Goal: Task Accomplishment & Management: Use online tool/utility

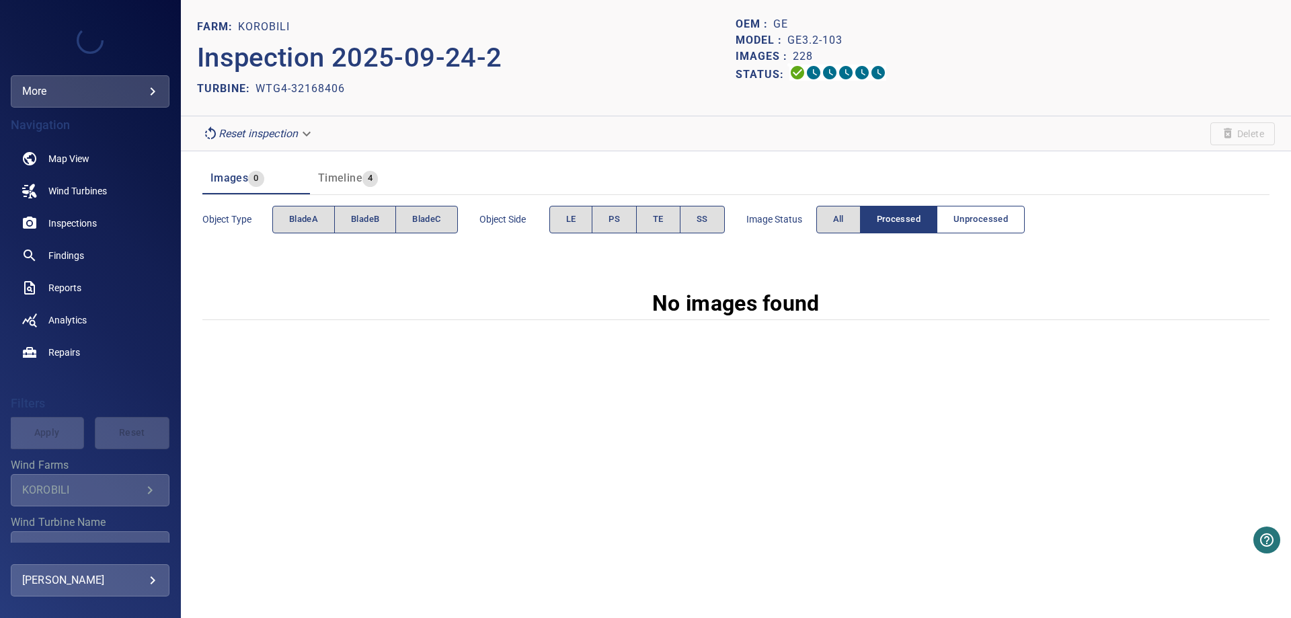
click at [1002, 222] on span "Unprocessed" at bounding box center [980, 219] width 54 height 15
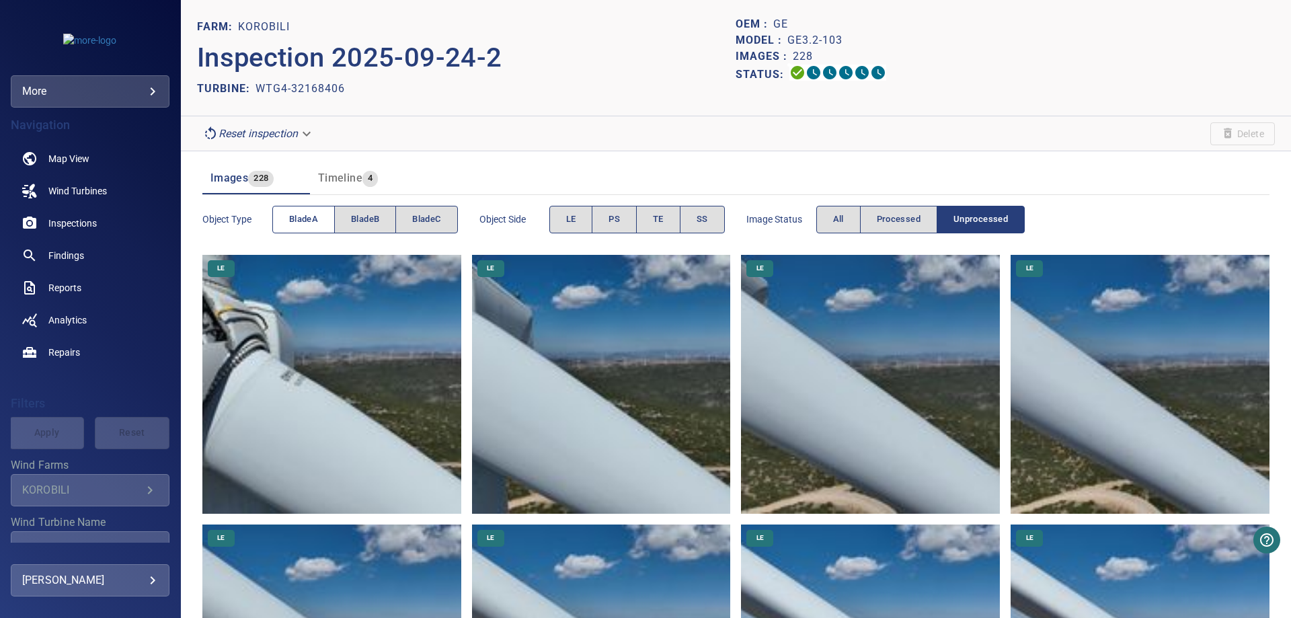
click at [303, 221] on span "bladeA" at bounding box center [303, 219] width 29 height 15
click at [315, 224] on span "bladeA" at bounding box center [303, 219] width 29 height 15
click at [353, 221] on span "bladeB" at bounding box center [365, 219] width 28 height 15
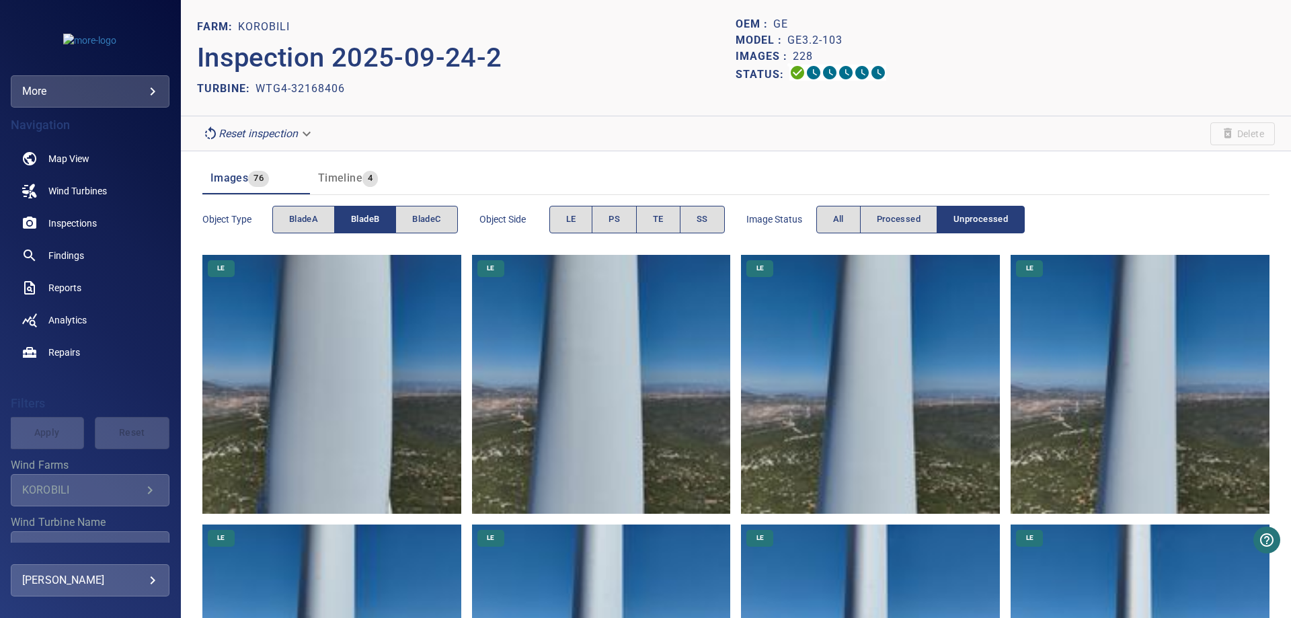
click at [362, 225] on span "bladeB" at bounding box center [365, 219] width 28 height 15
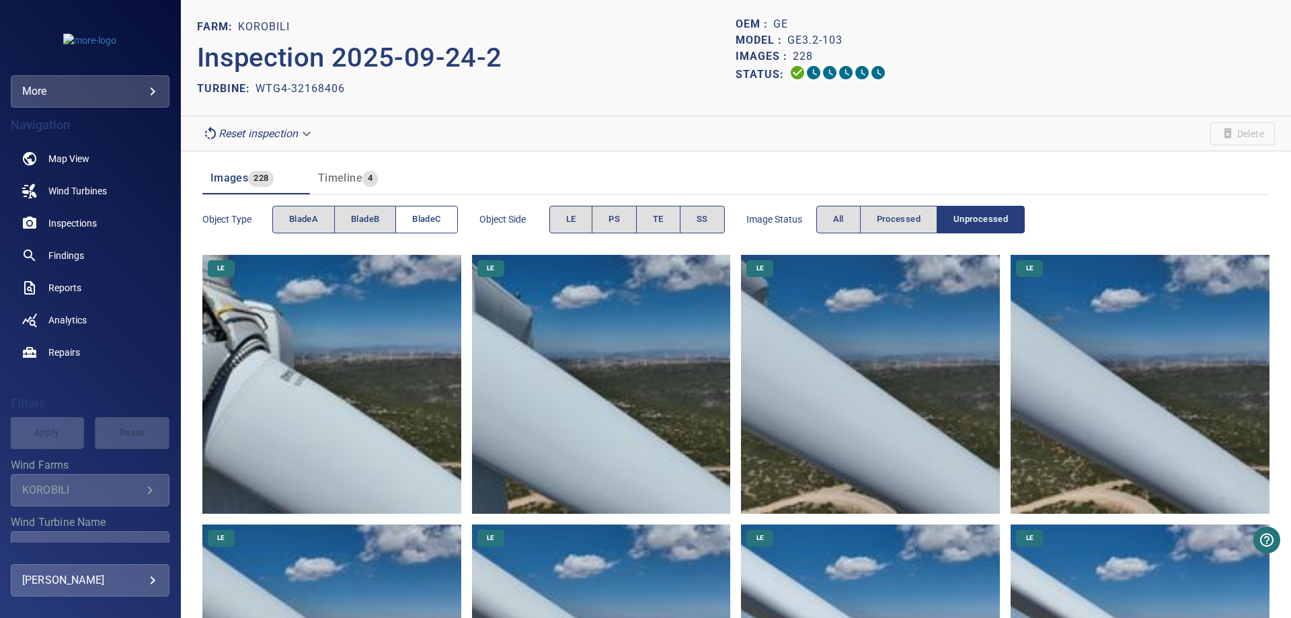
click at [435, 224] on span "bladeC" at bounding box center [426, 219] width 28 height 15
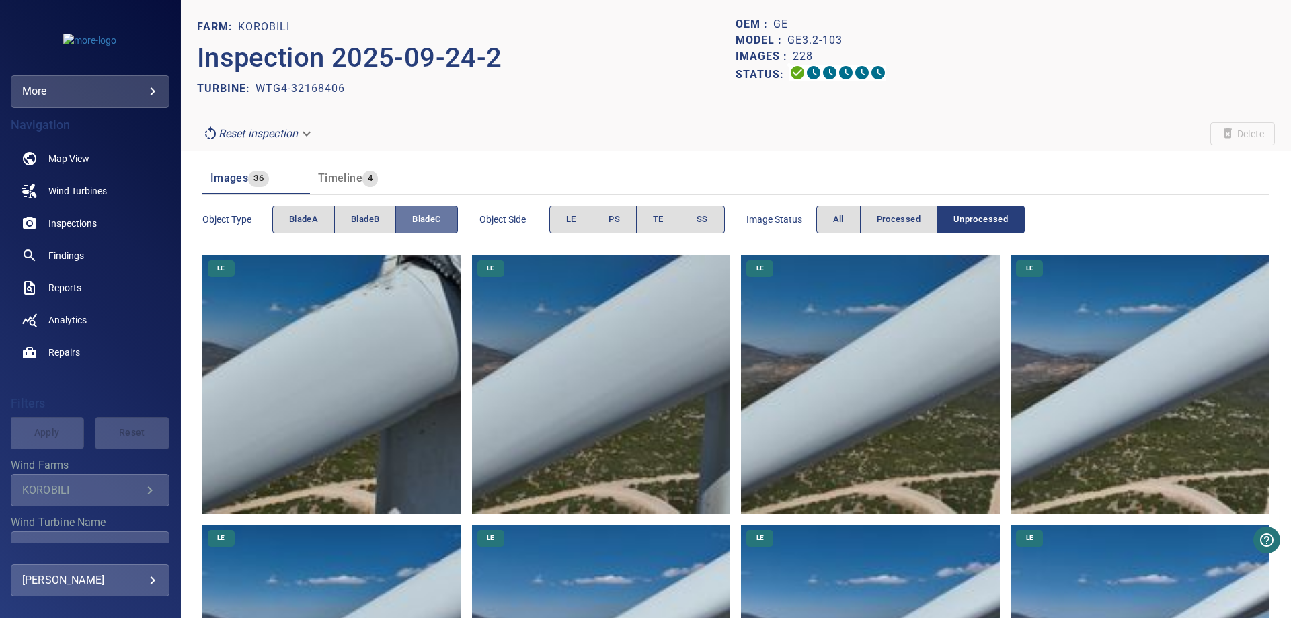
click at [435, 224] on span "bladeC" at bounding box center [426, 219] width 28 height 15
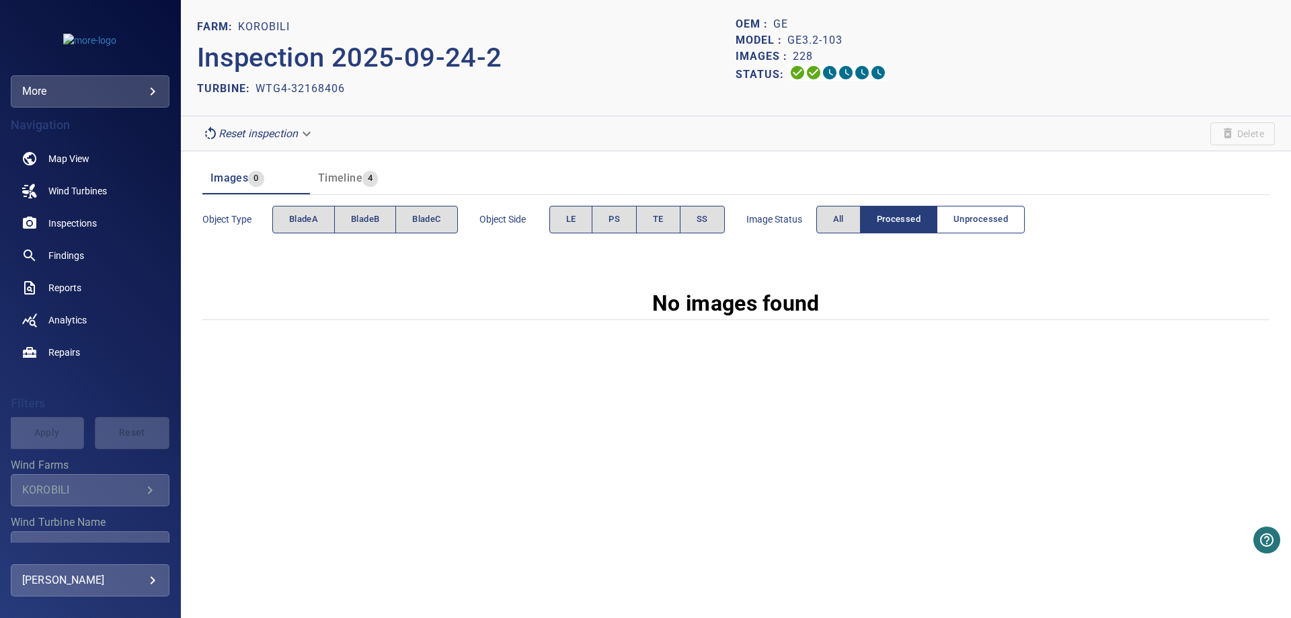
click at [993, 227] on span "Unprocessed" at bounding box center [980, 219] width 54 height 15
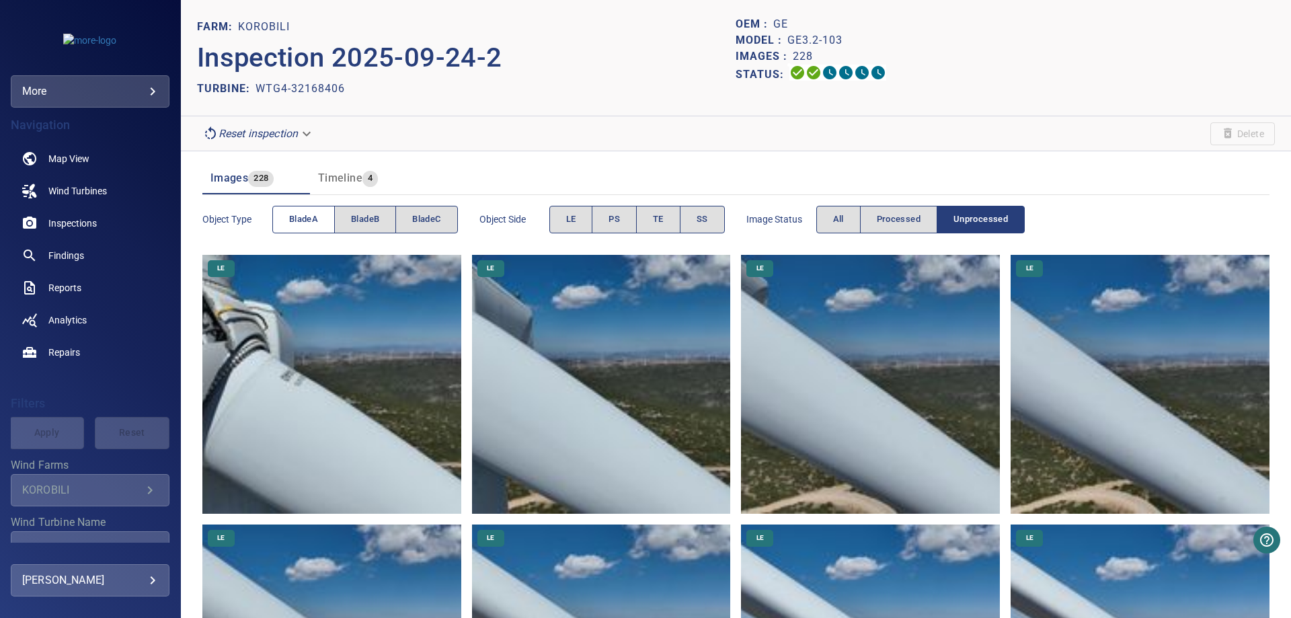
click at [286, 222] on button "bladeA" at bounding box center [303, 220] width 63 height 28
click at [298, 222] on span "bladeA" at bounding box center [303, 219] width 29 height 15
click at [336, 221] on button "bladeB" at bounding box center [365, 220] width 62 height 28
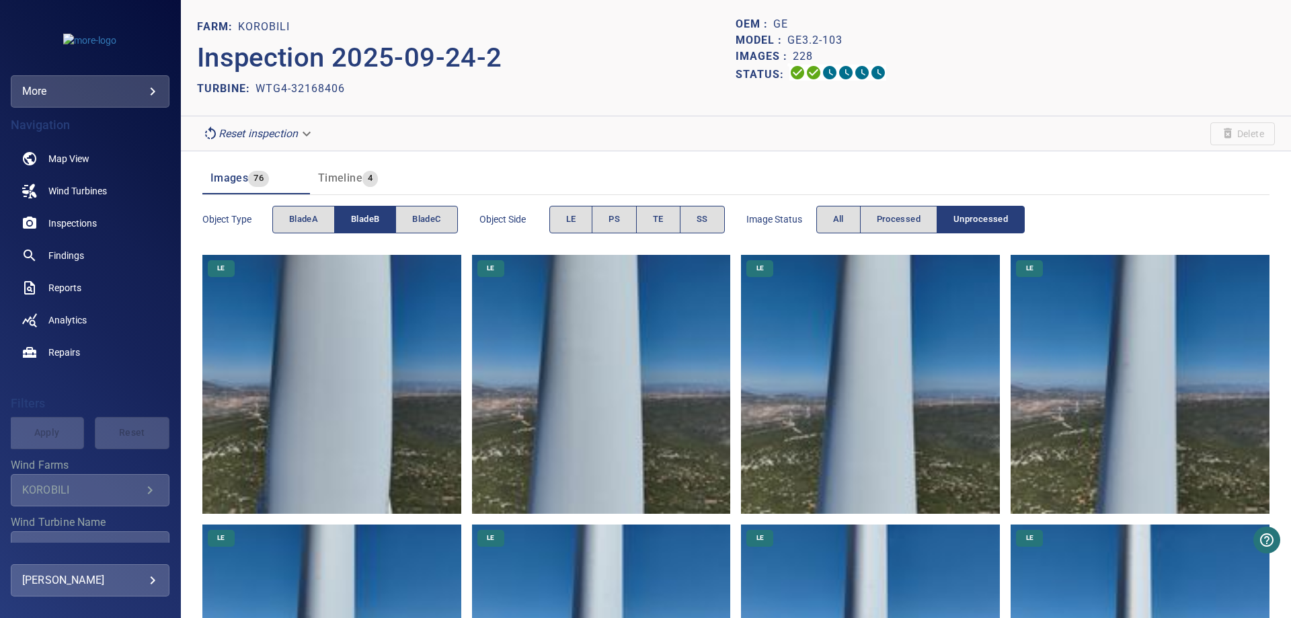
click at [342, 221] on button "bladeB" at bounding box center [365, 220] width 62 height 28
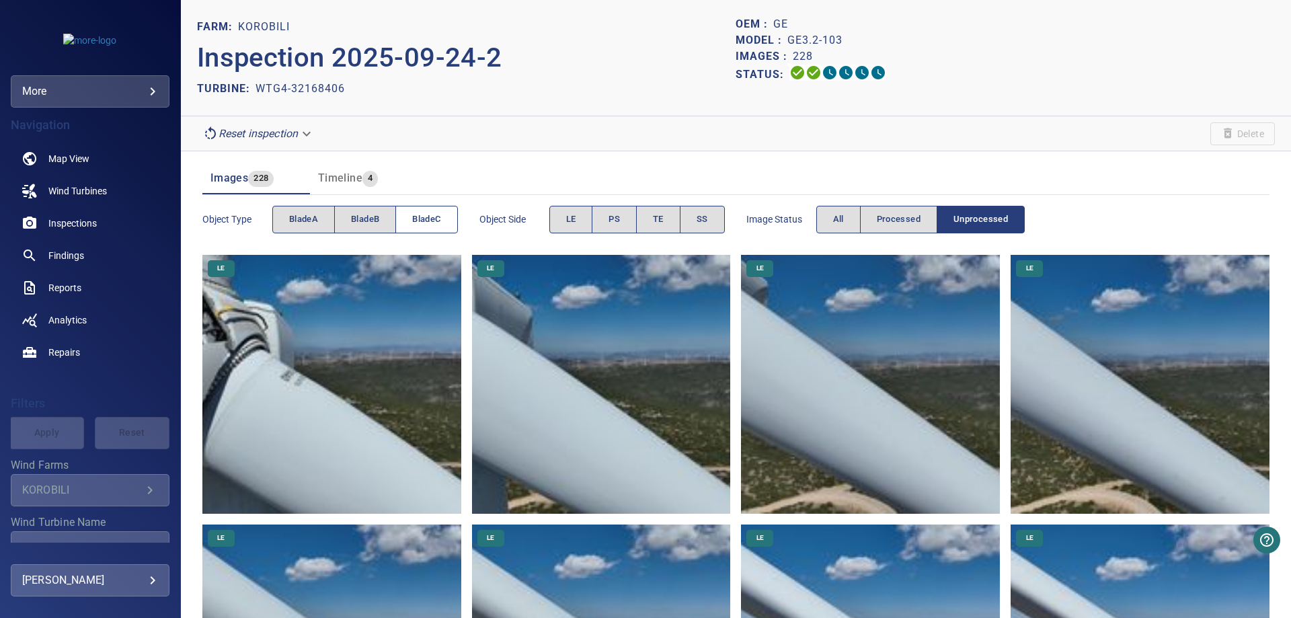
click at [416, 223] on span "bladeC" at bounding box center [426, 219] width 28 height 15
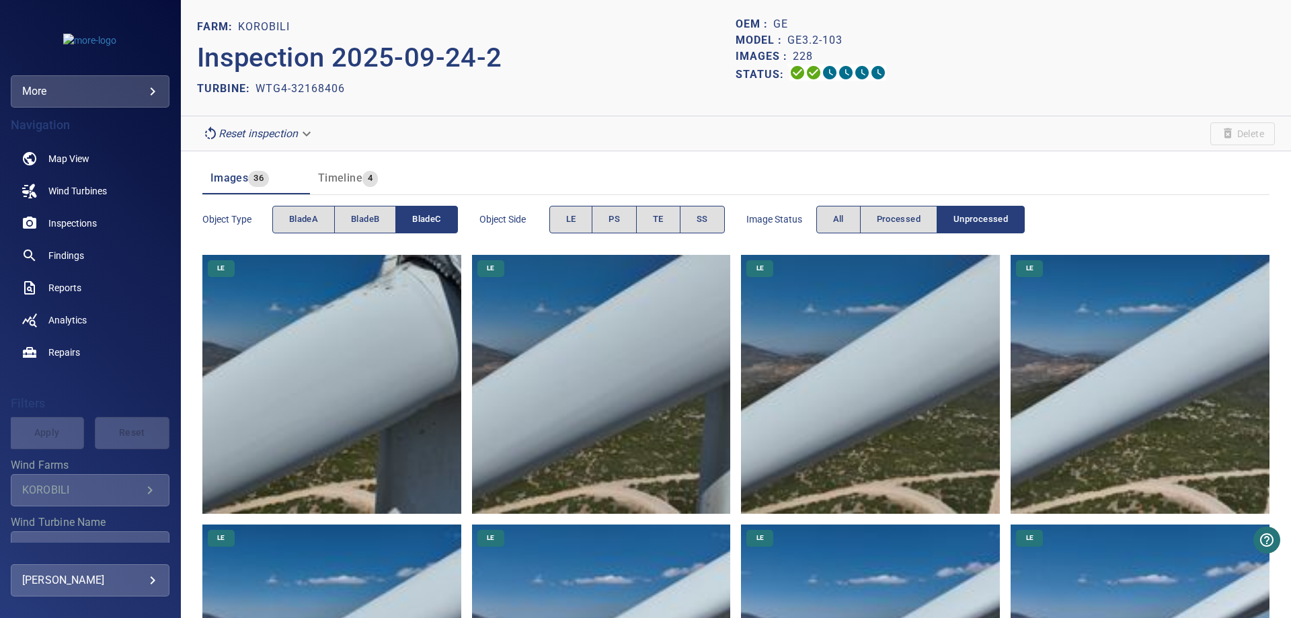
click at [416, 223] on span "bladeC" at bounding box center [426, 219] width 28 height 15
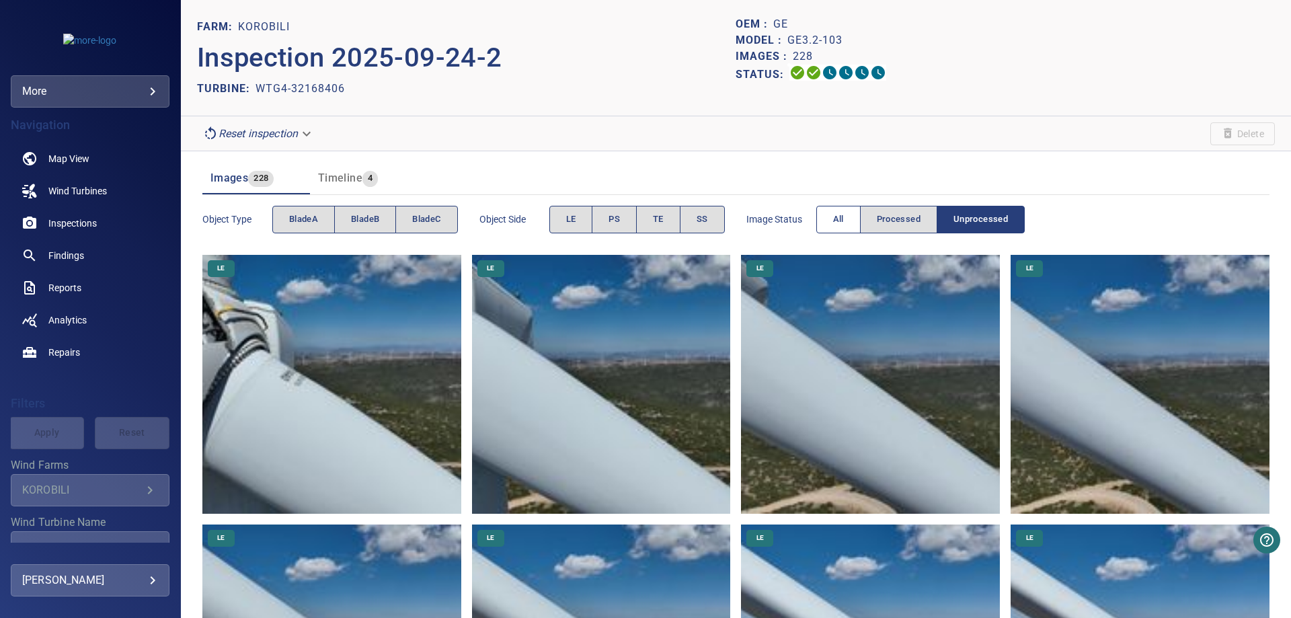
click at [844, 221] on span "All" at bounding box center [838, 219] width 11 height 15
click at [990, 227] on span "Unprocessed" at bounding box center [980, 219] width 54 height 15
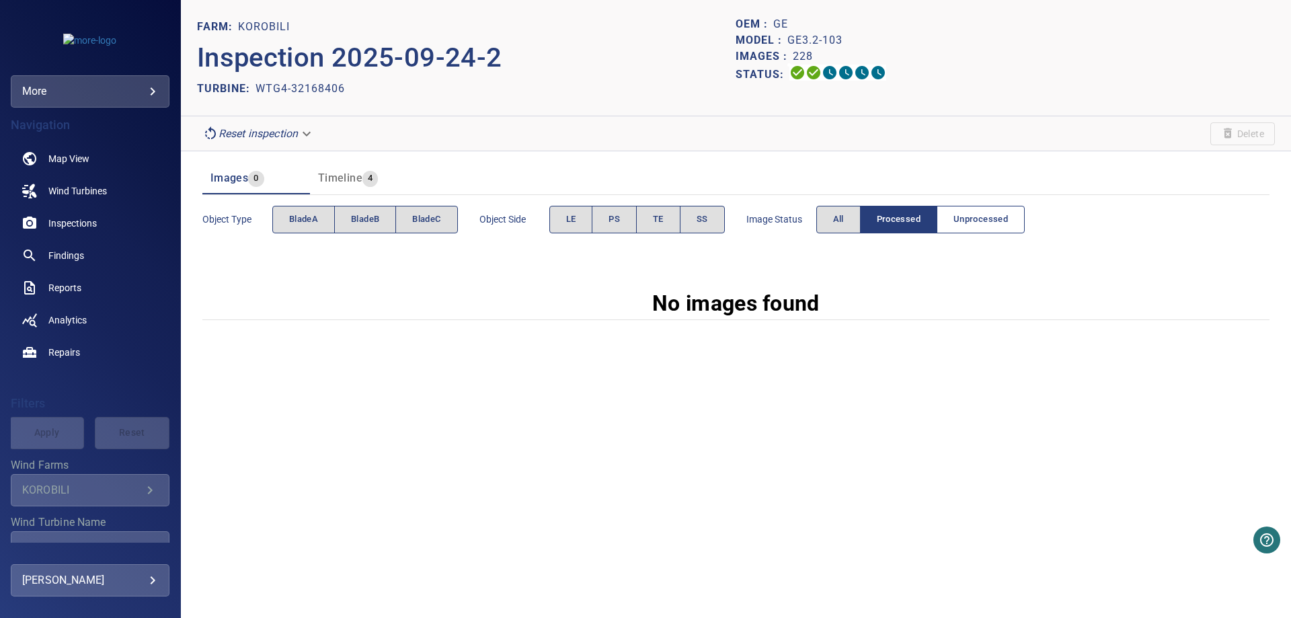
click at [964, 214] on span "Unprocessed" at bounding box center [980, 219] width 54 height 15
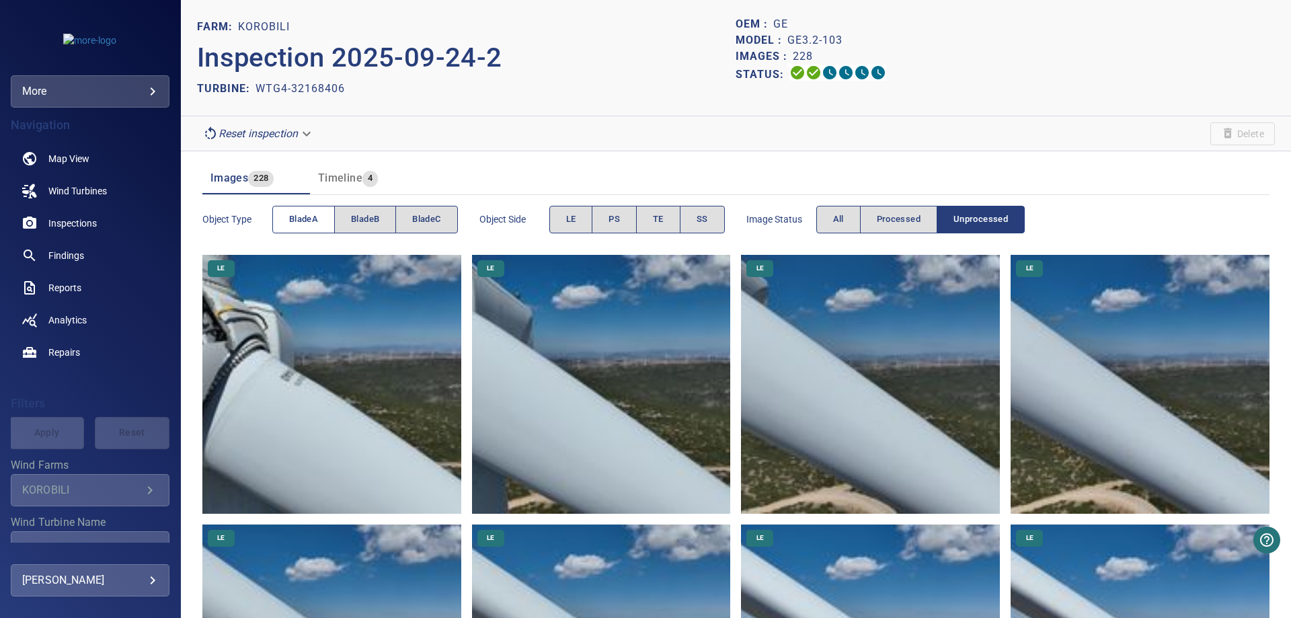
click at [317, 225] on span "bladeA" at bounding box center [303, 219] width 29 height 15
click at [317, 224] on span "bladeA" at bounding box center [303, 219] width 29 height 15
click at [358, 217] on span "bladeB" at bounding box center [365, 219] width 28 height 15
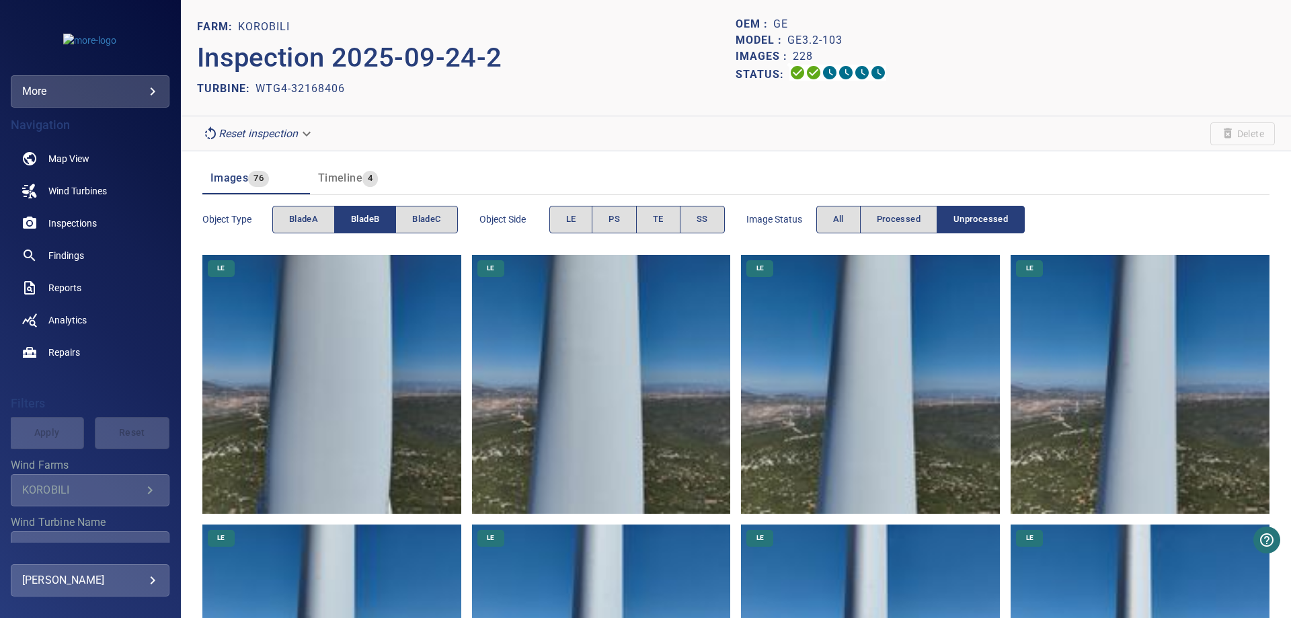
click at [358, 217] on span "bladeB" at bounding box center [365, 219] width 28 height 15
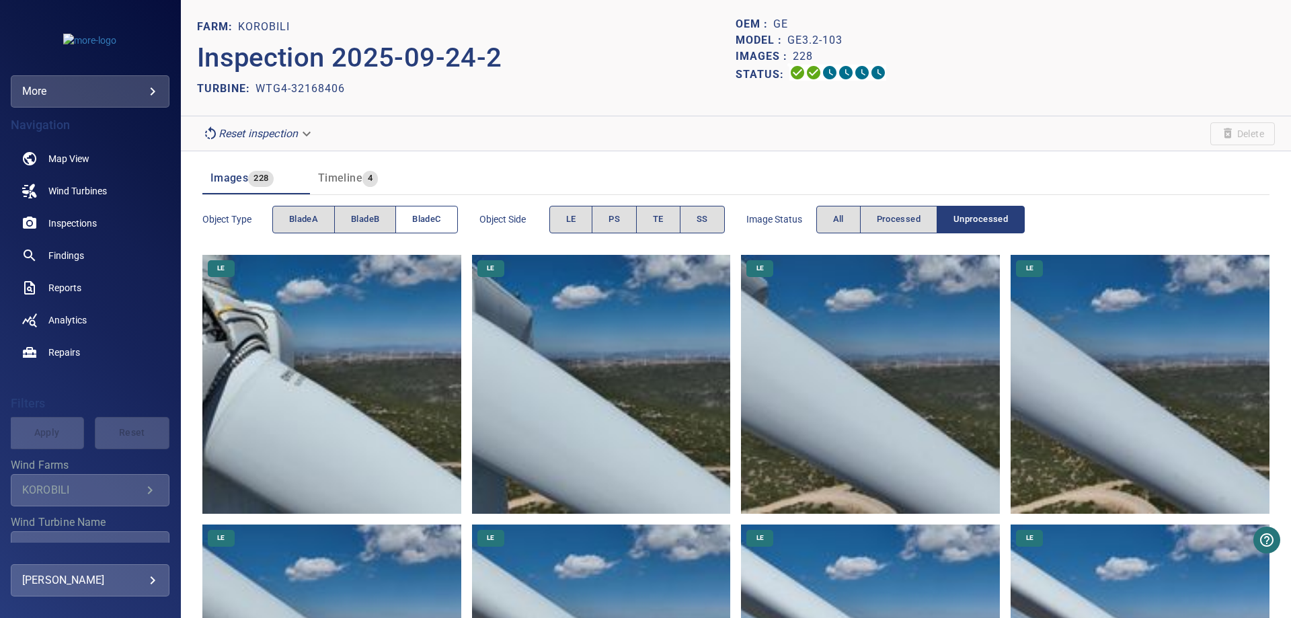
click at [423, 217] on span "bladeC" at bounding box center [426, 219] width 28 height 15
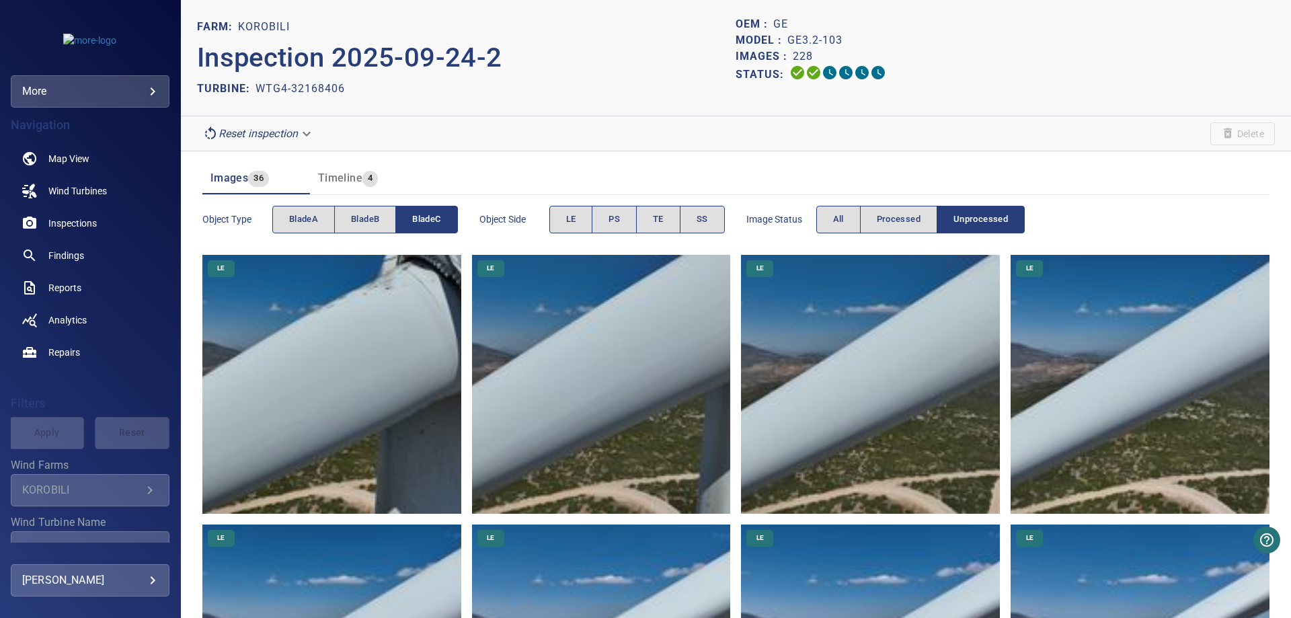
click at [423, 217] on span "bladeC" at bounding box center [426, 219] width 28 height 15
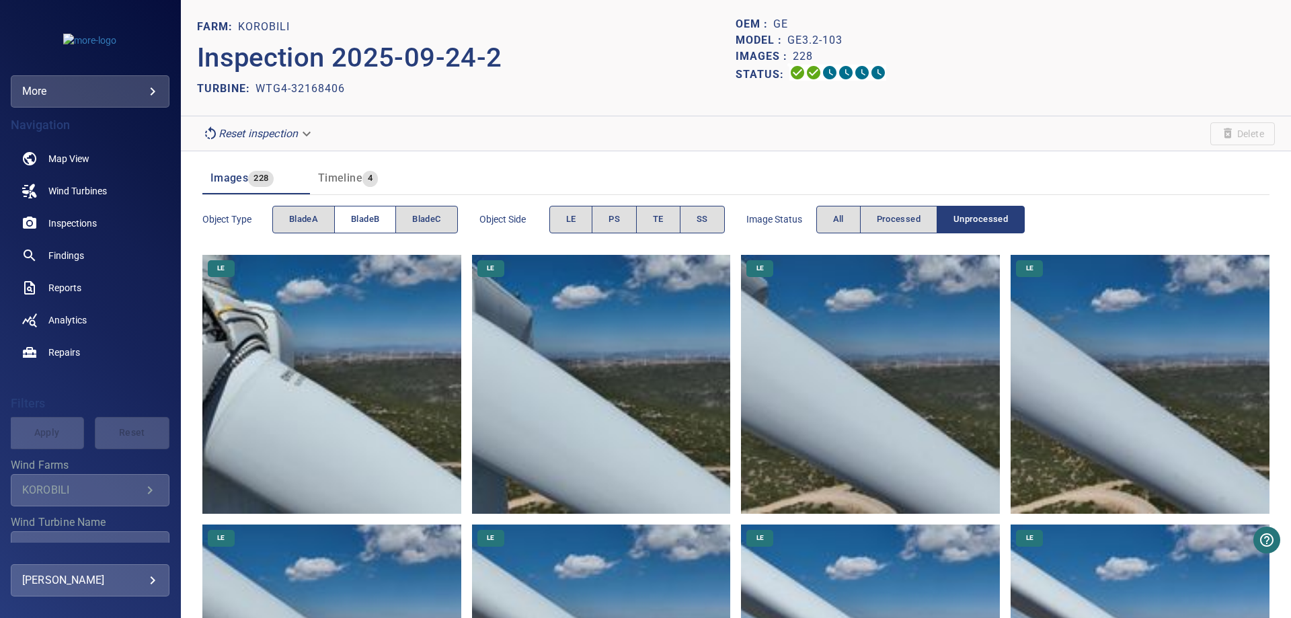
click at [372, 221] on span "bladeB" at bounding box center [365, 219] width 28 height 15
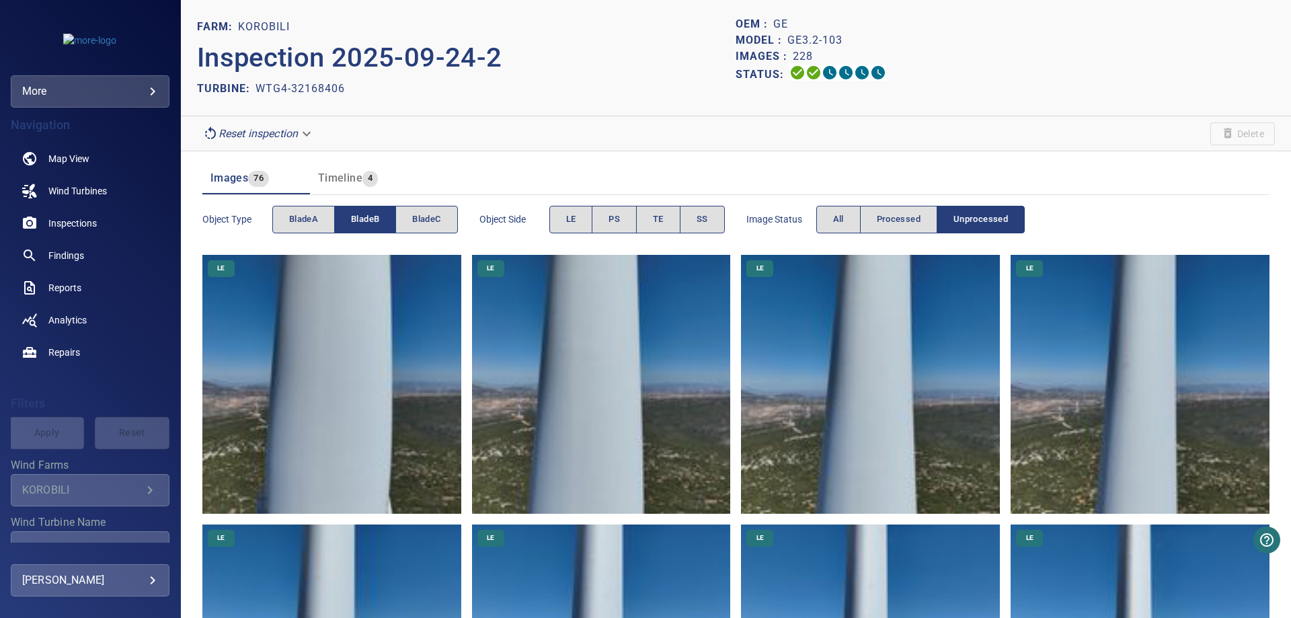
click at [372, 221] on span "bladeB" at bounding box center [365, 219] width 28 height 15
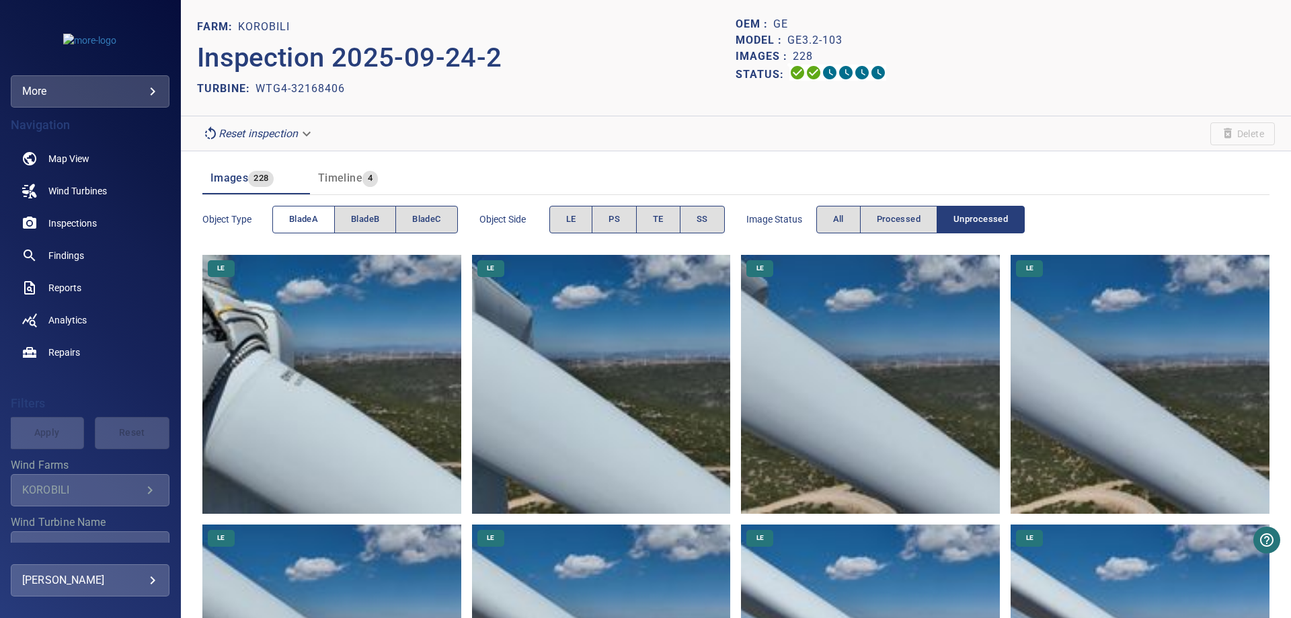
click at [295, 222] on span "bladeA" at bounding box center [303, 219] width 29 height 15
click at [373, 222] on span "bladeB" at bounding box center [365, 219] width 28 height 15
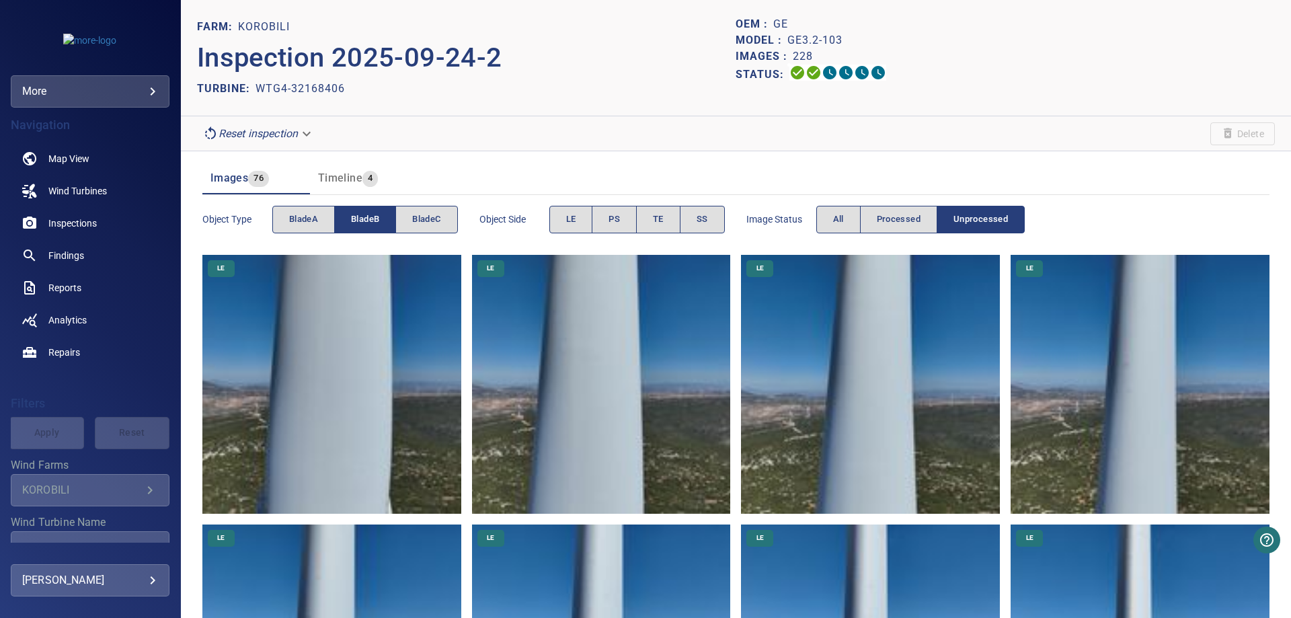
click at [373, 222] on span "bladeB" at bounding box center [365, 219] width 28 height 15
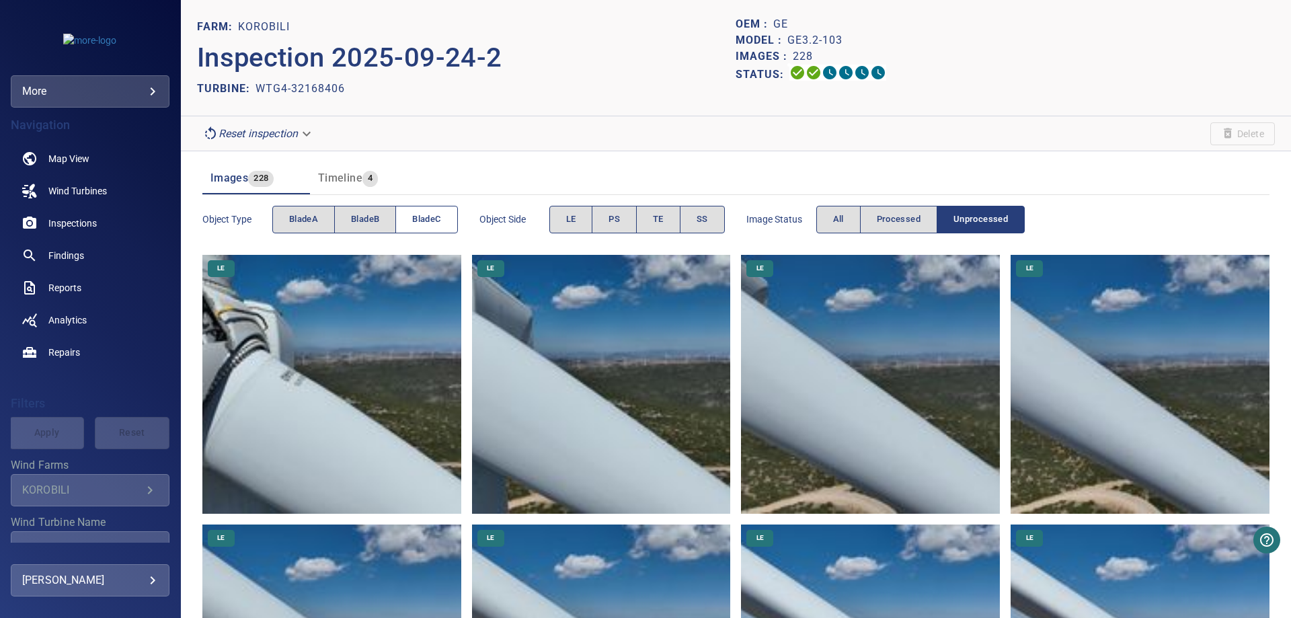
click at [417, 219] on span "bladeC" at bounding box center [426, 219] width 28 height 15
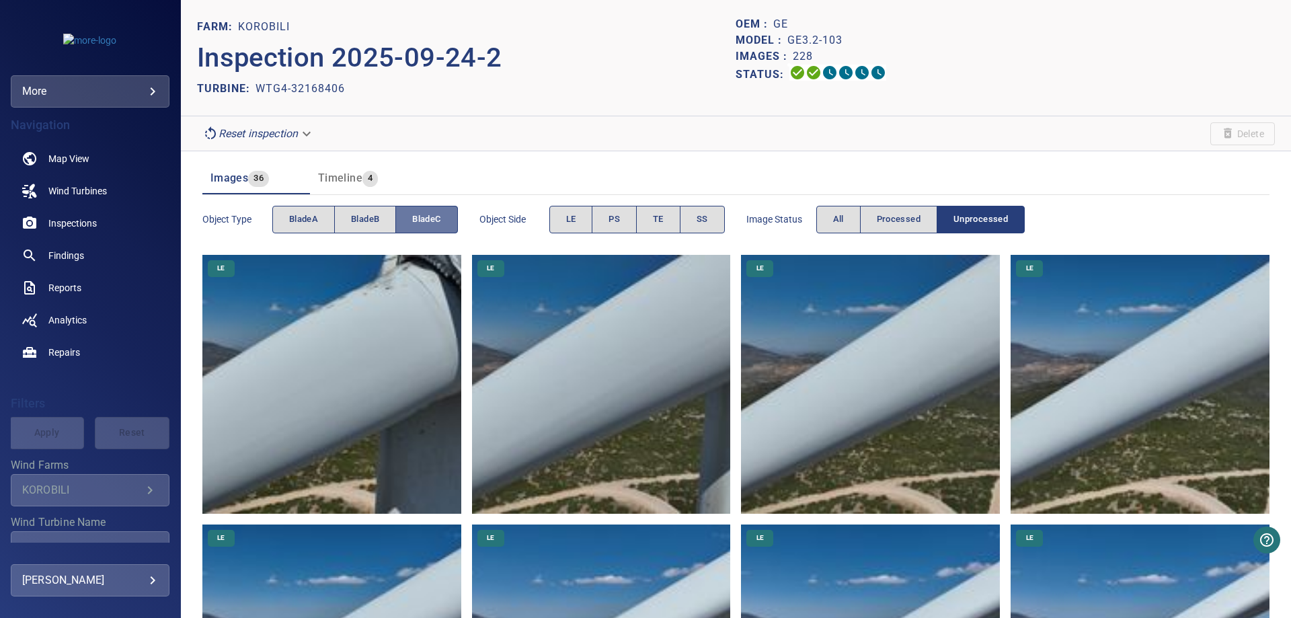
click at [417, 219] on span "bladeC" at bounding box center [426, 219] width 28 height 15
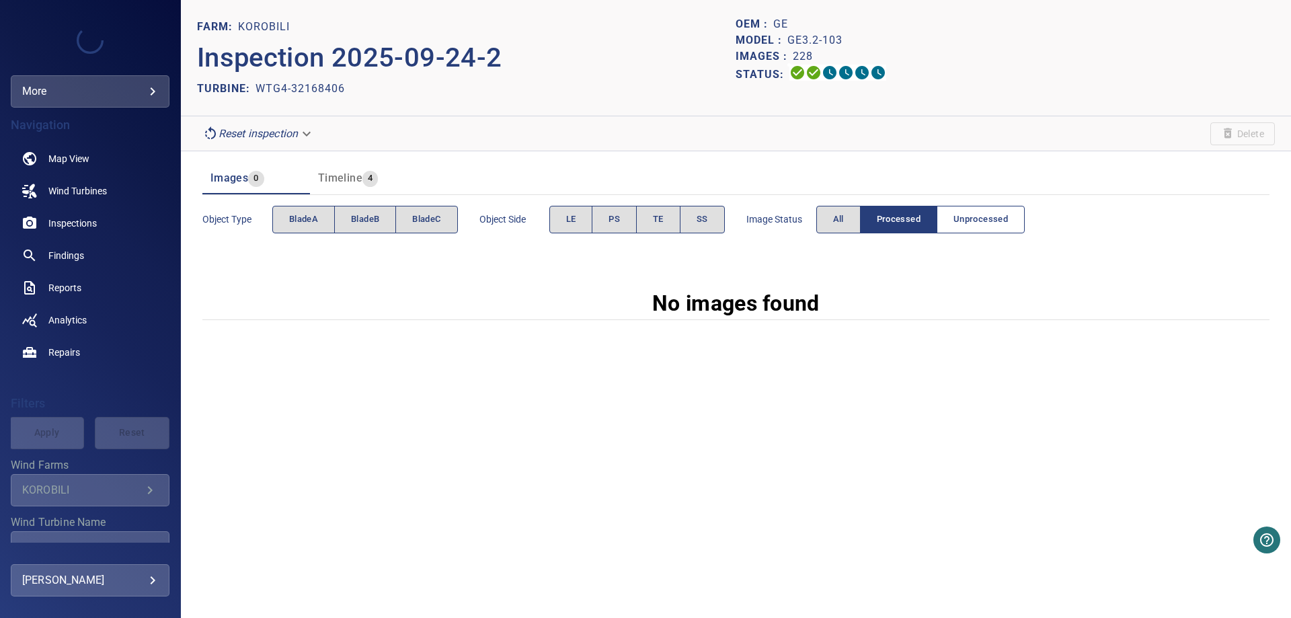
click at [969, 222] on span "Unprocessed" at bounding box center [980, 219] width 54 height 15
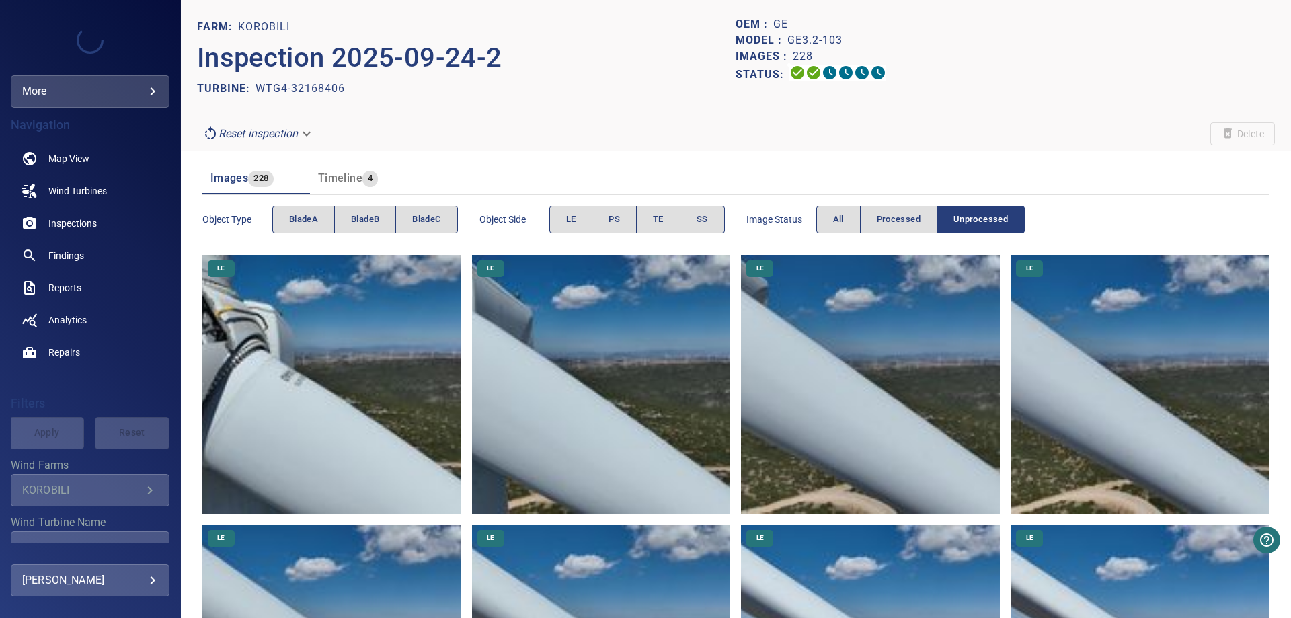
click at [307, 202] on div "Object type bladeA bladeB bladeC" at bounding box center [330, 219] width 256 height 38
click at [305, 213] on span "bladeA" at bounding box center [303, 219] width 29 height 15
click at [309, 219] on span "bladeA" at bounding box center [303, 219] width 29 height 15
click at [382, 219] on button "bladeB" at bounding box center [365, 220] width 62 height 28
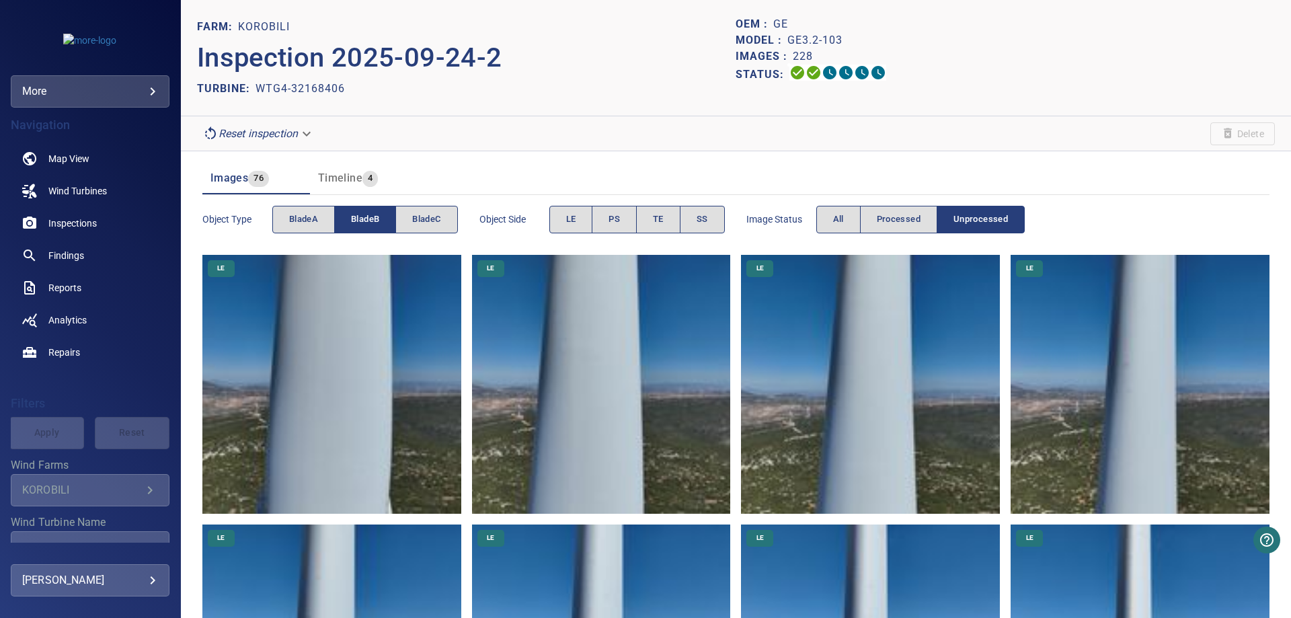
click at [377, 222] on span "bladeB" at bounding box center [365, 219] width 28 height 15
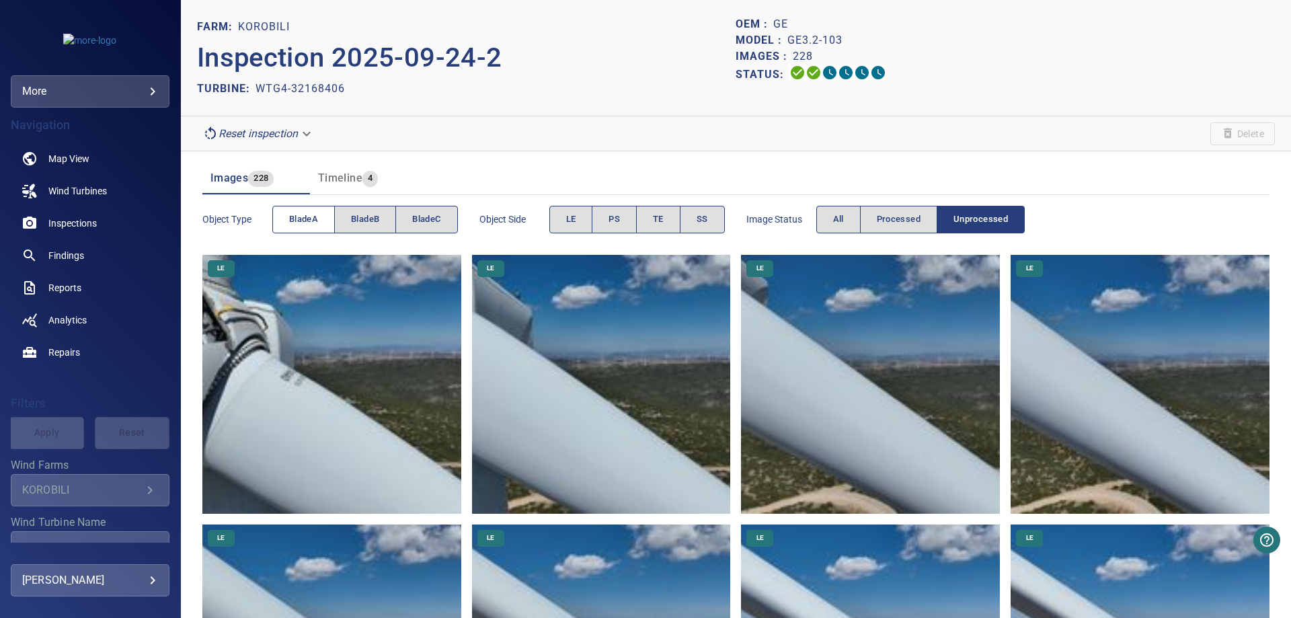
click at [292, 212] on span "bladeA" at bounding box center [303, 219] width 29 height 15
click at [360, 221] on span "bladeB" at bounding box center [365, 219] width 28 height 15
click at [331, 226] on button "bladeA" at bounding box center [303, 220] width 63 height 28
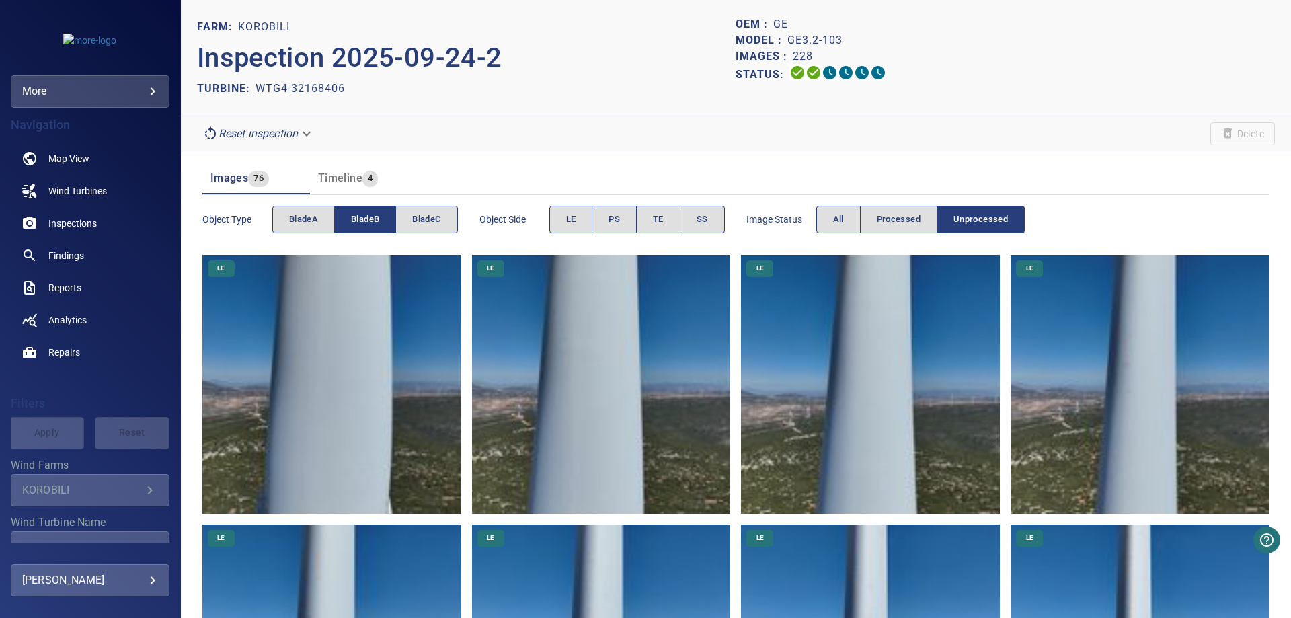
click at [389, 224] on button "bladeB" at bounding box center [365, 220] width 62 height 28
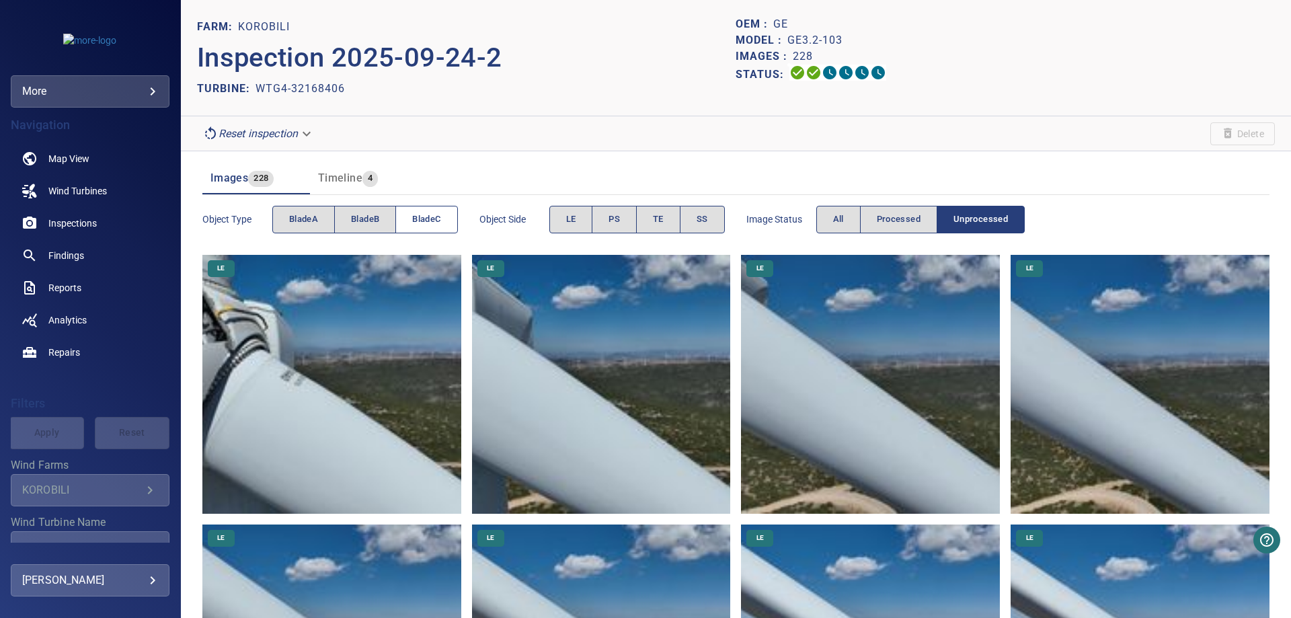
click at [425, 220] on span "bladeC" at bounding box center [426, 219] width 28 height 15
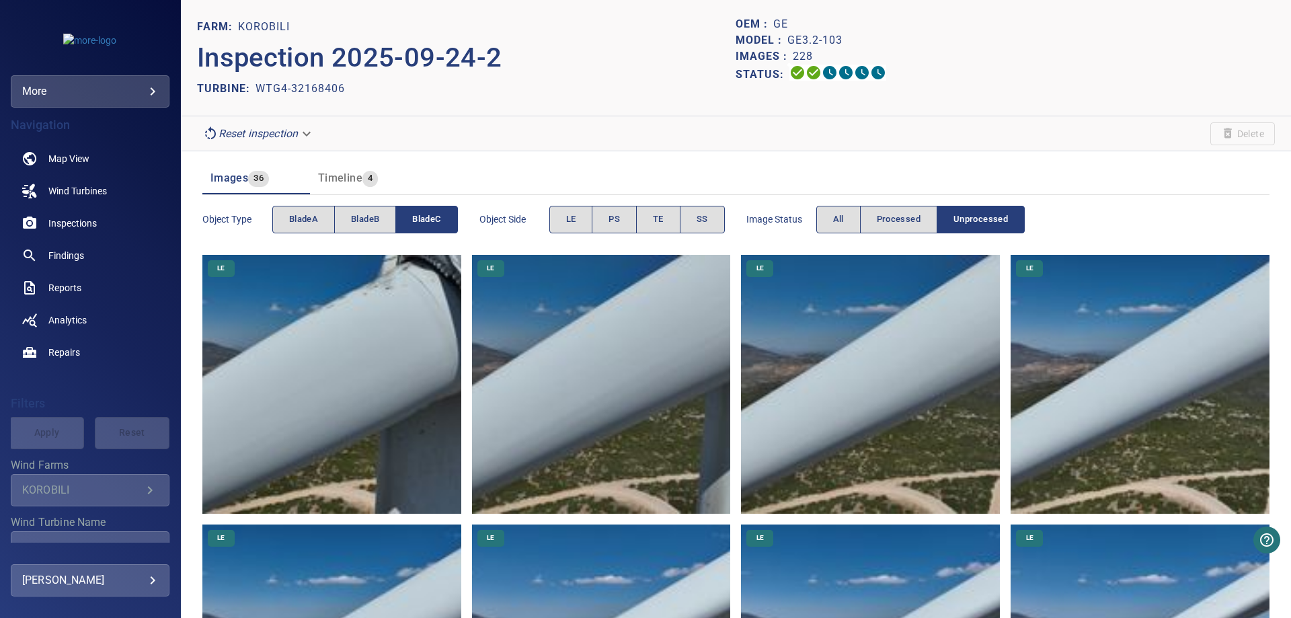
click at [418, 225] on span "bladeC" at bounding box center [426, 219] width 28 height 15
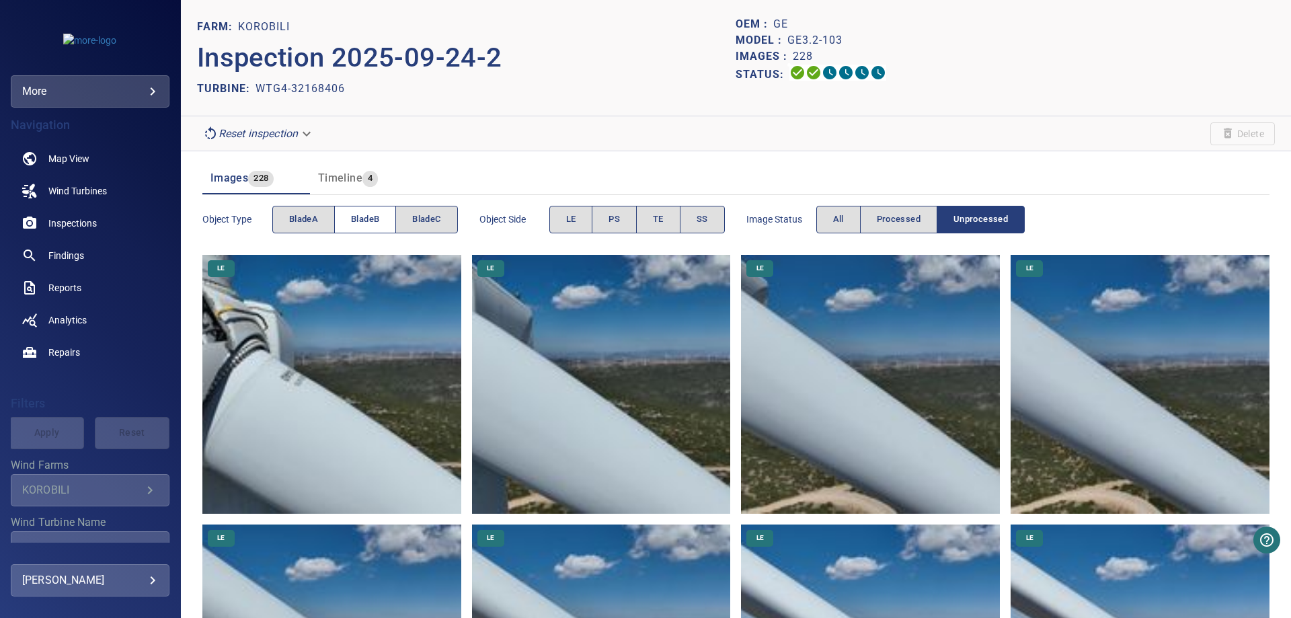
click at [383, 221] on button "bladeB" at bounding box center [365, 220] width 62 height 28
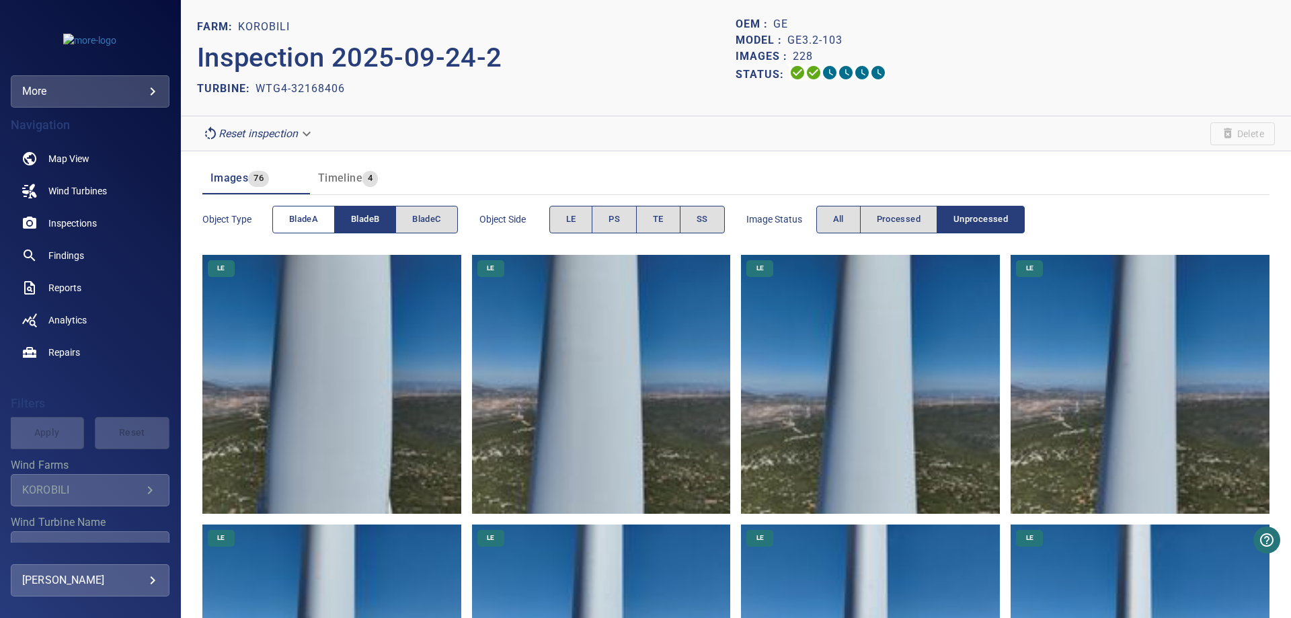
click at [325, 221] on button "bladeA" at bounding box center [303, 220] width 63 height 28
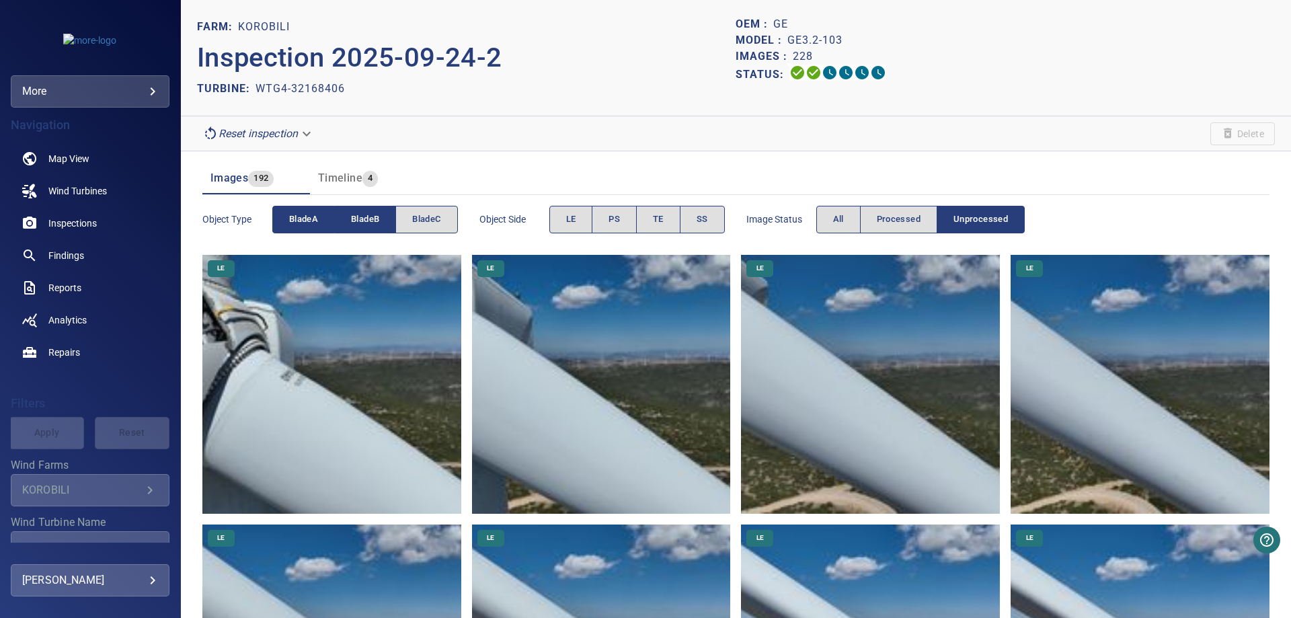
click at [370, 222] on span "bladeB" at bounding box center [365, 219] width 28 height 15
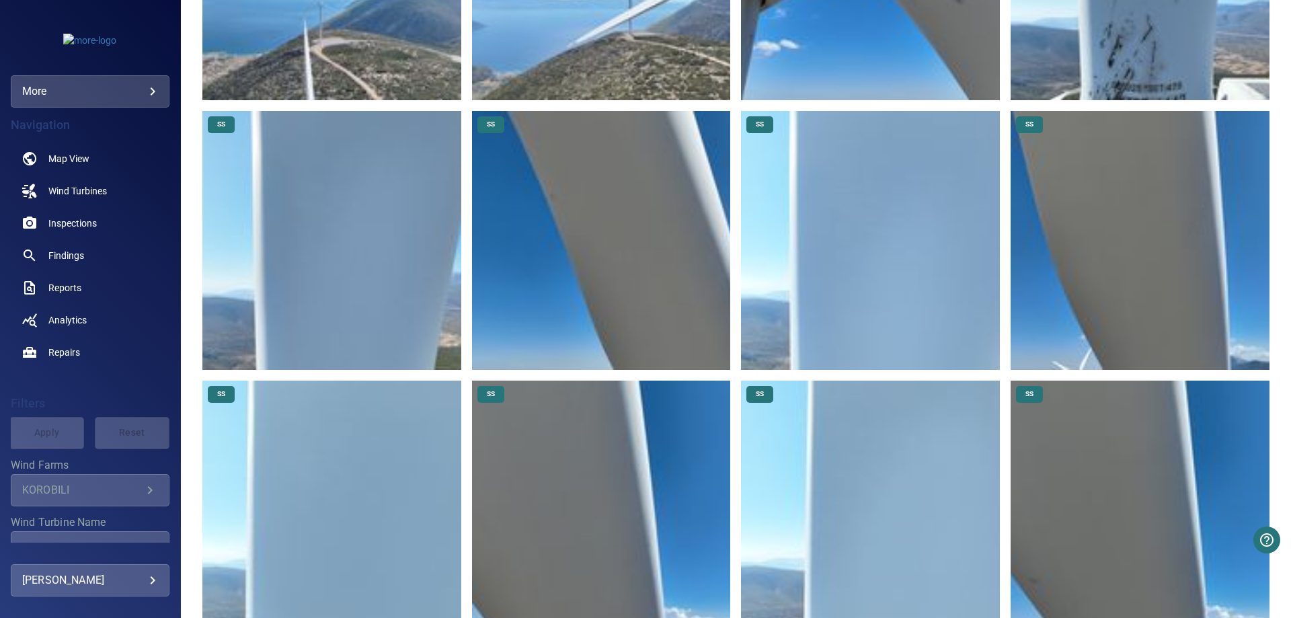
scroll to position [5648, 0]
